Goal: Transaction & Acquisition: Purchase product/service

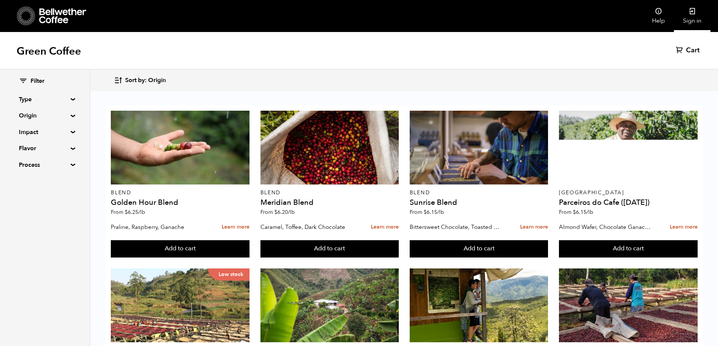
click at [687, 17] on link "Sign in" at bounding box center [692, 16] width 37 height 32
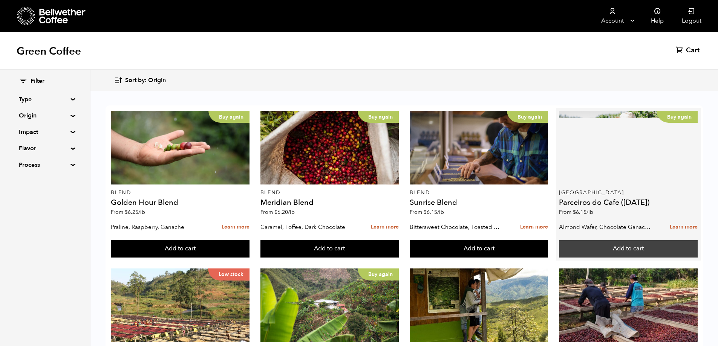
click at [249, 247] on button "Add to cart" at bounding box center [180, 248] width 139 height 17
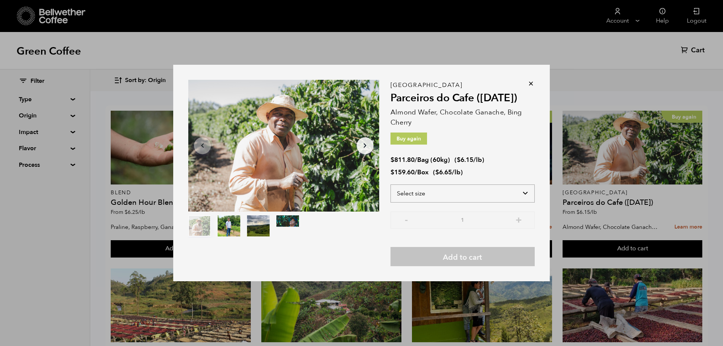
click at [528, 190] on select "Select size Bag (60kg) (132 lbs) Box (24 lbs)" at bounding box center [463, 194] width 144 height 18
select select "bag-3"
click at [391, 185] on select "Select size Bag (60kg) (132 lbs) Box (24 lbs)" at bounding box center [463, 194] width 144 height 18
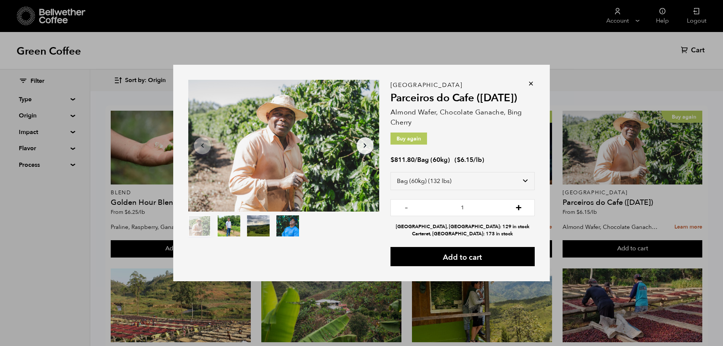
click at [517, 204] on button "+" at bounding box center [518, 207] width 9 height 8
type input "3"
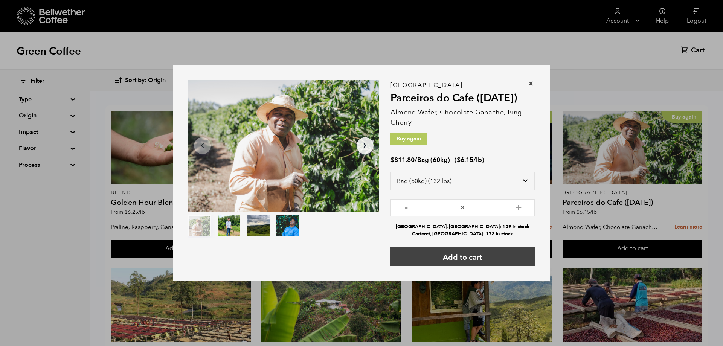
click at [473, 255] on button "Add to cart" at bounding box center [463, 256] width 144 height 19
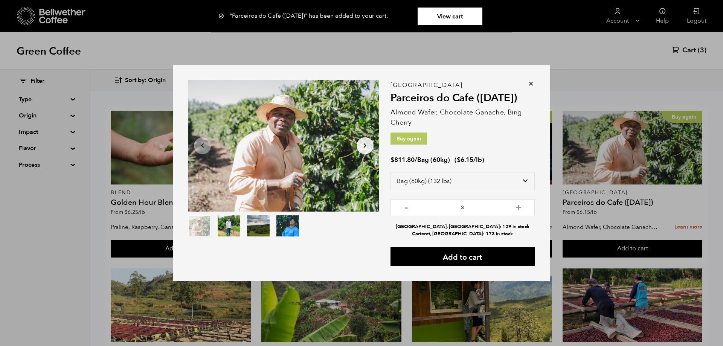
click at [568, 65] on div "Item 1 of 4 Arrow Left Arrow Right item 0 item 1 item 2 item 3 Item 1 of 4 "Par…" at bounding box center [361, 173] width 723 height 346
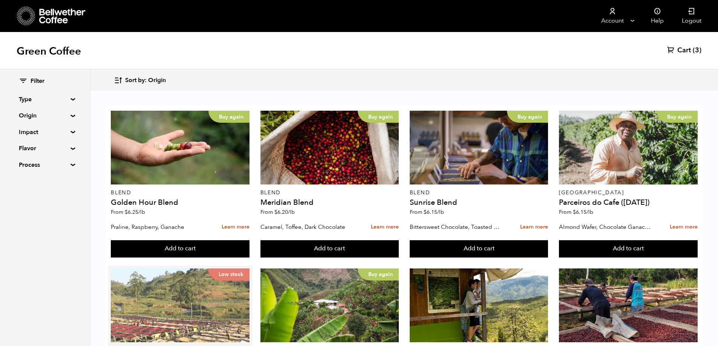
scroll to position [113, 0]
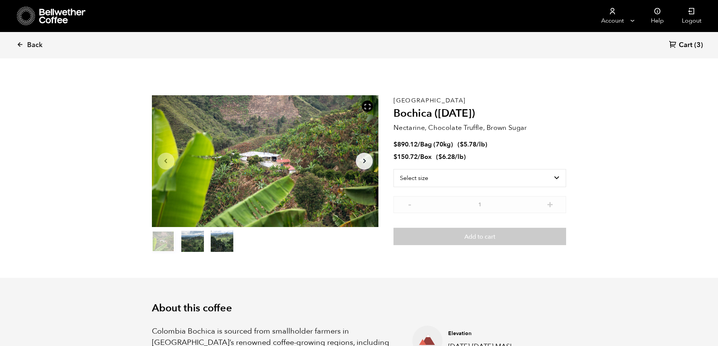
scroll to position [328, 401]
click at [557, 178] on select "Select size Bag (70kg) (154 lbs) Box (24 lbs)" at bounding box center [479, 178] width 173 height 18
select select "bag"
click at [393, 169] on select "Select size Bag (70kg) (154 lbs) Box (24 lbs)" at bounding box center [479, 178] width 173 height 18
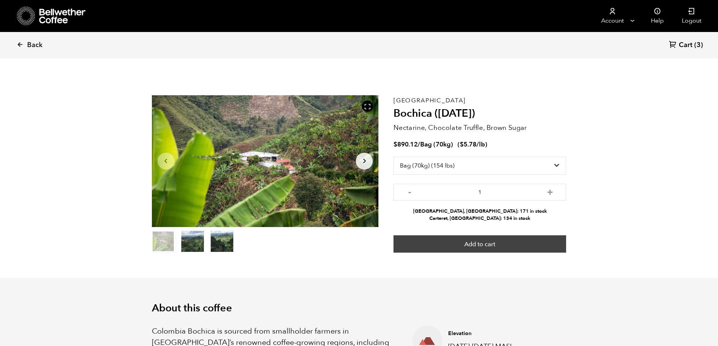
click at [485, 245] on button "Add to cart" at bounding box center [479, 243] width 173 height 17
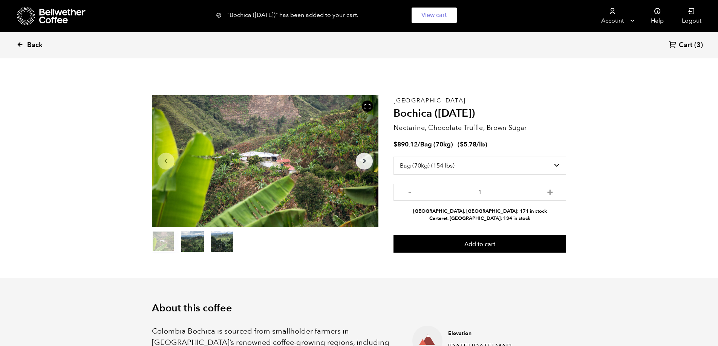
click at [27, 41] on link "Back" at bounding box center [40, 45] width 47 height 26
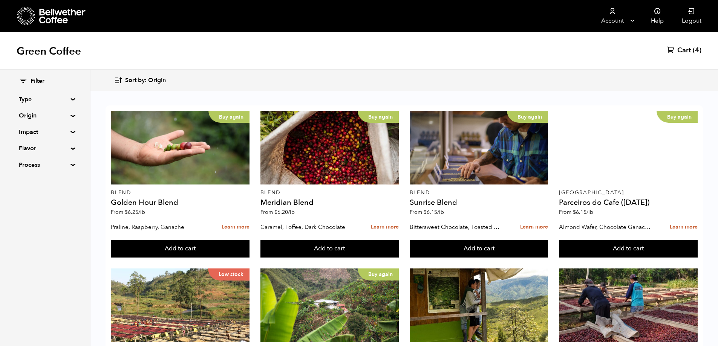
scroll to position [414, 0]
click at [249, 258] on button "Add to cart" at bounding box center [180, 248] width 139 height 17
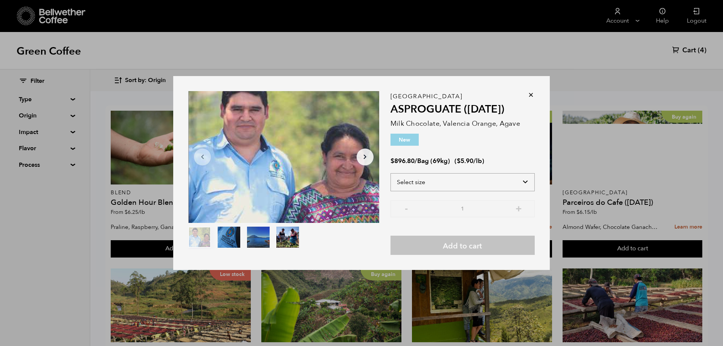
click at [529, 184] on select "Select size Bag (69kg) (152 lbs)" at bounding box center [463, 182] width 144 height 18
select select "bag-2"
click at [391, 173] on select "Select size Bag (69kg) (152 lbs)" at bounding box center [463, 182] width 144 height 18
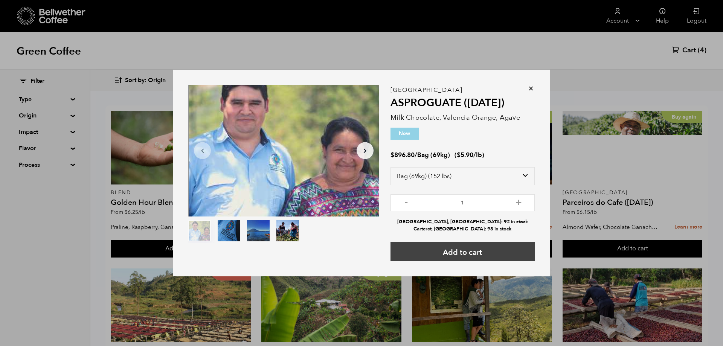
click at [471, 248] on button "Add to cart" at bounding box center [463, 251] width 144 height 19
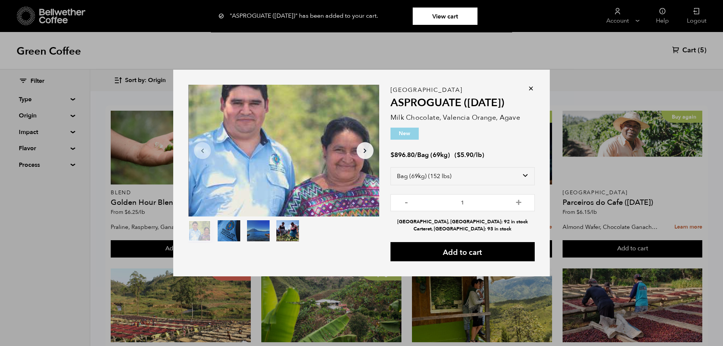
click at [532, 91] on icon at bounding box center [532, 89] width 8 height 8
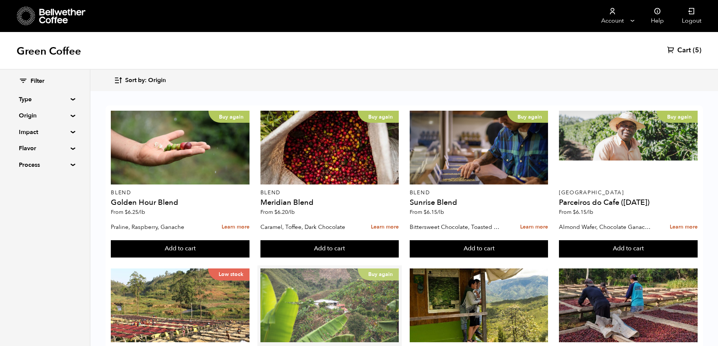
scroll to position [0, 0]
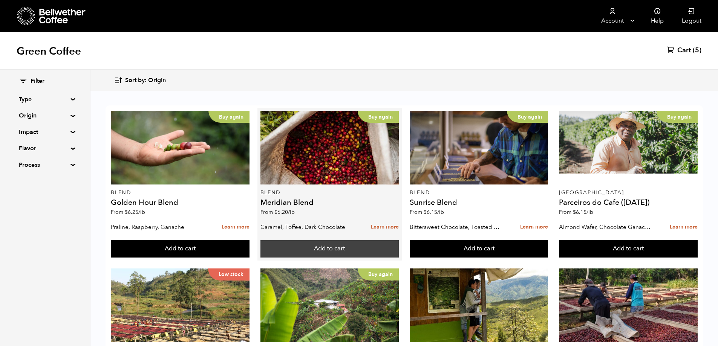
click at [249, 251] on button "Add to cart" at bounding box center [180, 248] width 139 height 17
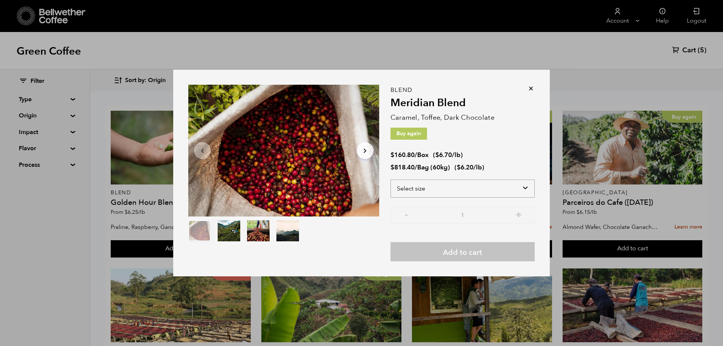
click at [527, 188] on select "Select size Bag (60kg) (132 lbs) Box (24 lbs)" at bounding box center [463, 189] width 144 height 18
select select "bag-3"
click at [391, 180] on select "Select size Bag (60kg) (132 lbs) Box (24 lbs)" at bounding box center [463, 189] width 144 height 18
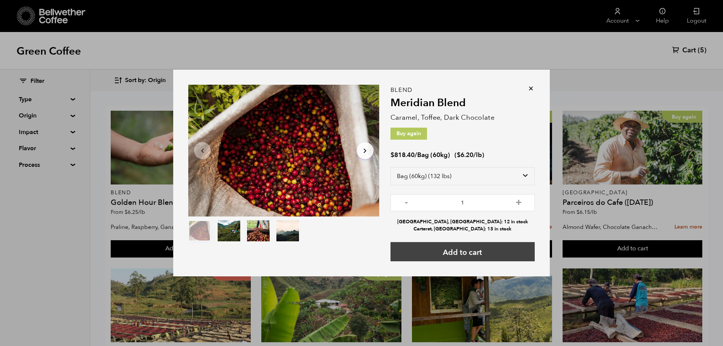
click at [468, 250] on button "Add to cart" at bounding box center [463, 251] width 144 height 19
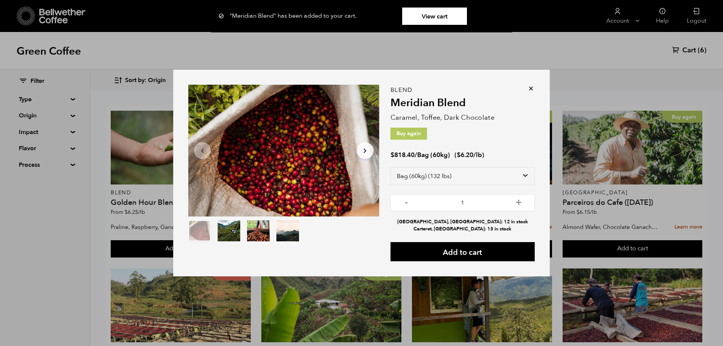
click at [531, 89] on icon at bounding box center [532, 89] width 8 height 8
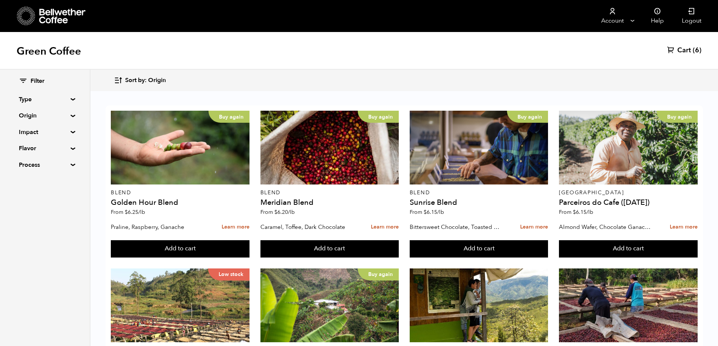
click at [690, 51] on span "Cart" at bounding box center [684, 50] width 14 height 9
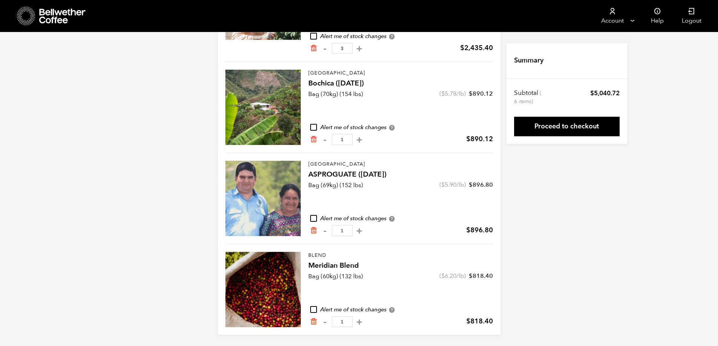
scroll to position [141, 0]
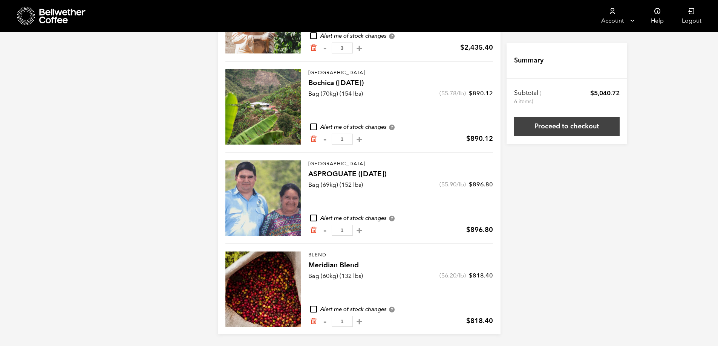
click at [566, 122] on link "Proceed to checkout" at bounding box center [567, 127] width 106 height 20
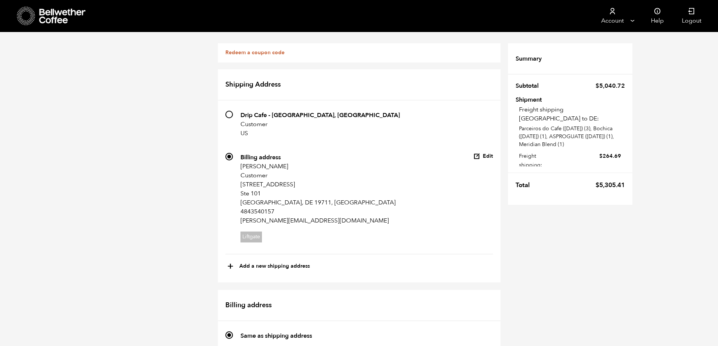
scroll to position [226, 0]
radio input "true"
